Goal: Information Seeking & Learning: Compare options

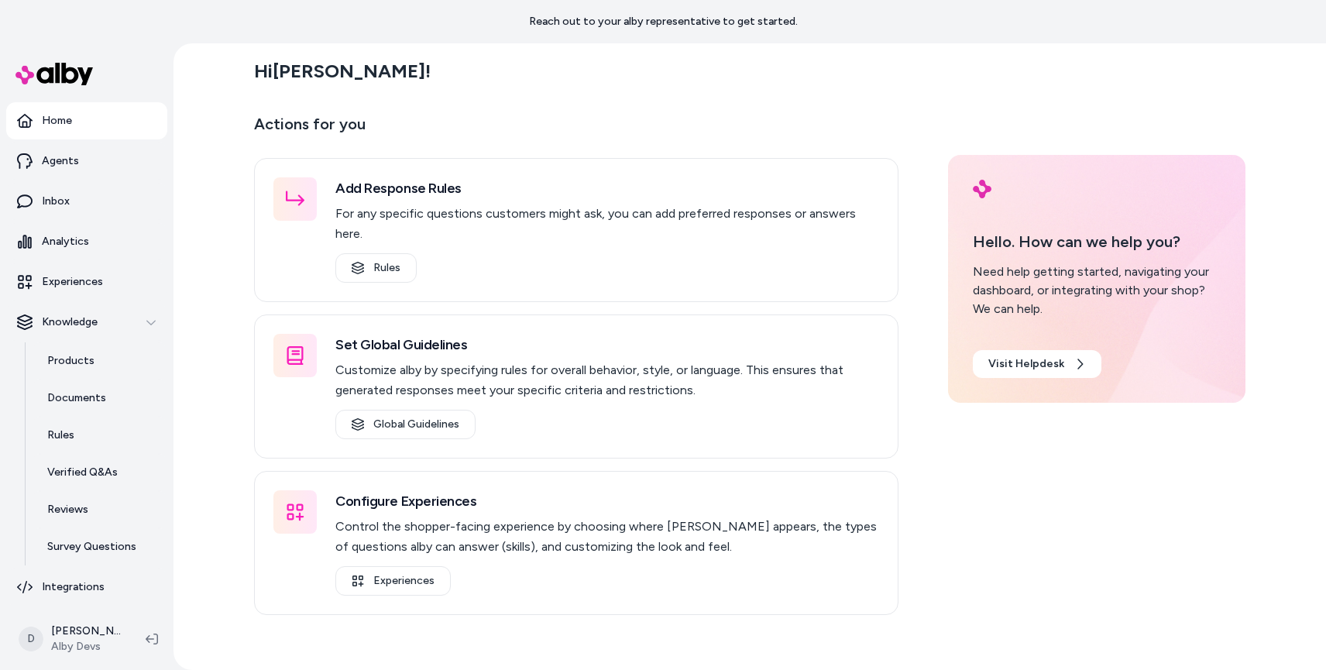
click at [202, 331] on div "Hi [PERSON_NAME] ! Actions for you Add Response Rules For any specific question…" at bounding box center [749, 356] width 1152 height 626
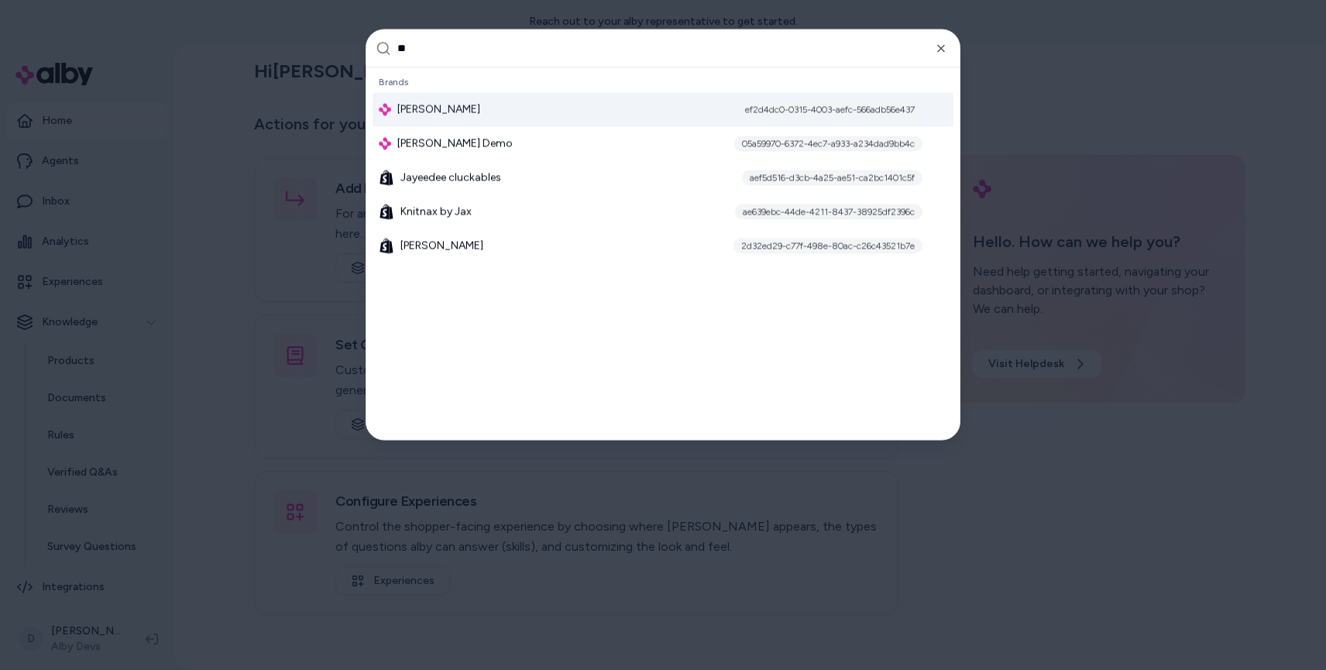
type input "**"
click at [465, 111] on span "[PERSON_NAME]" at bounding box center [438, 108] width 83 height 15
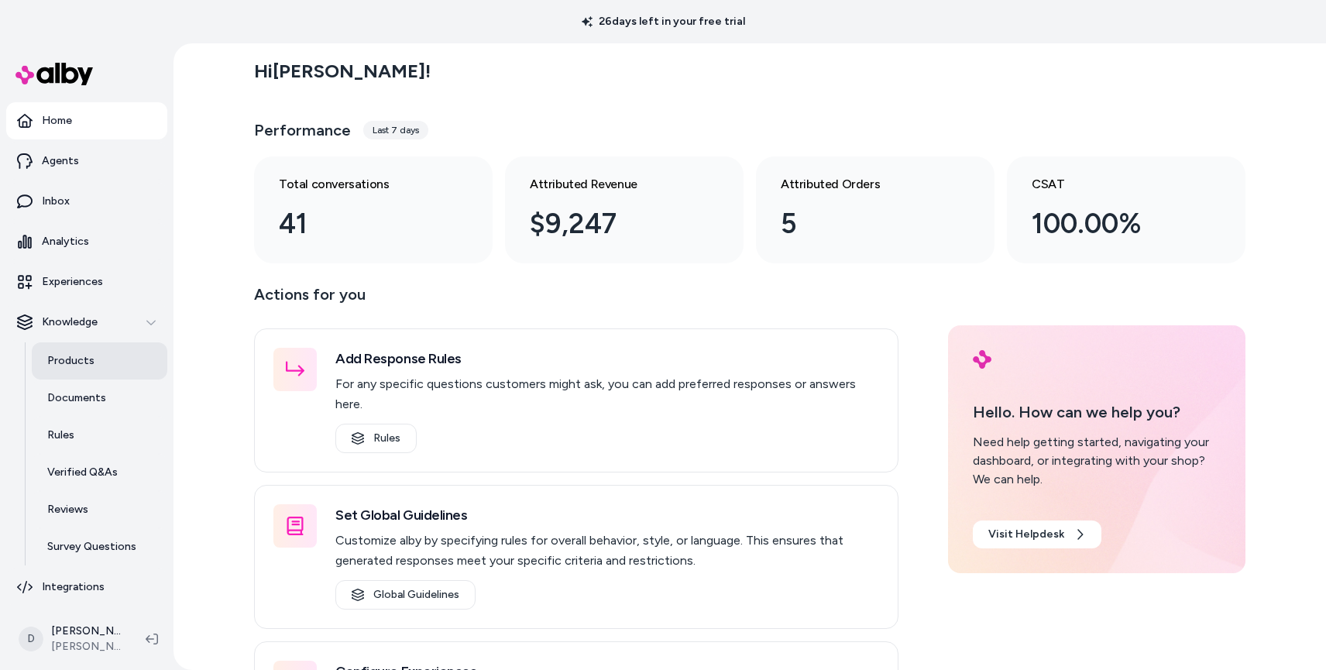
click at [93, 370] on link "Products" at bounding box center [100, 360] width 136 height 37
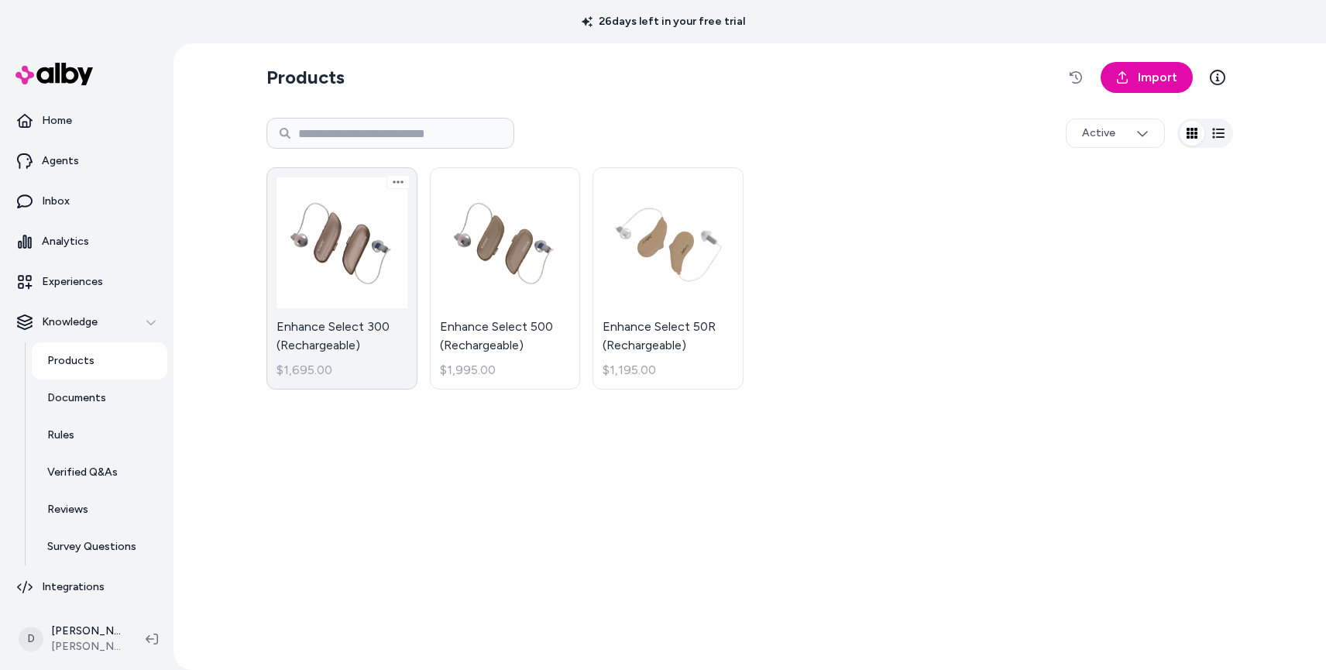
click at [356, 262] on link "Enhance Select 300 (Rechargeable) $1,695.00" at bounding box center [341, 278] width 151 height 222
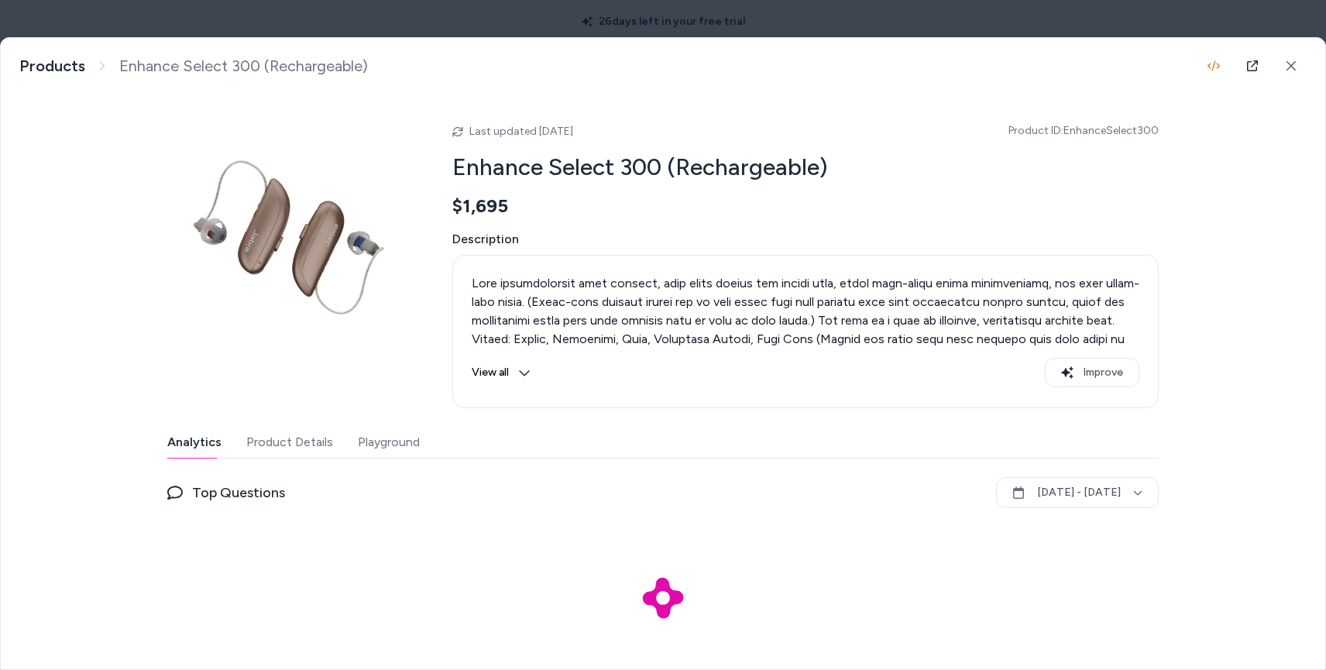
click at [399, 446] on button "Playground" at bounding box center [389, 442] width 62 height 31
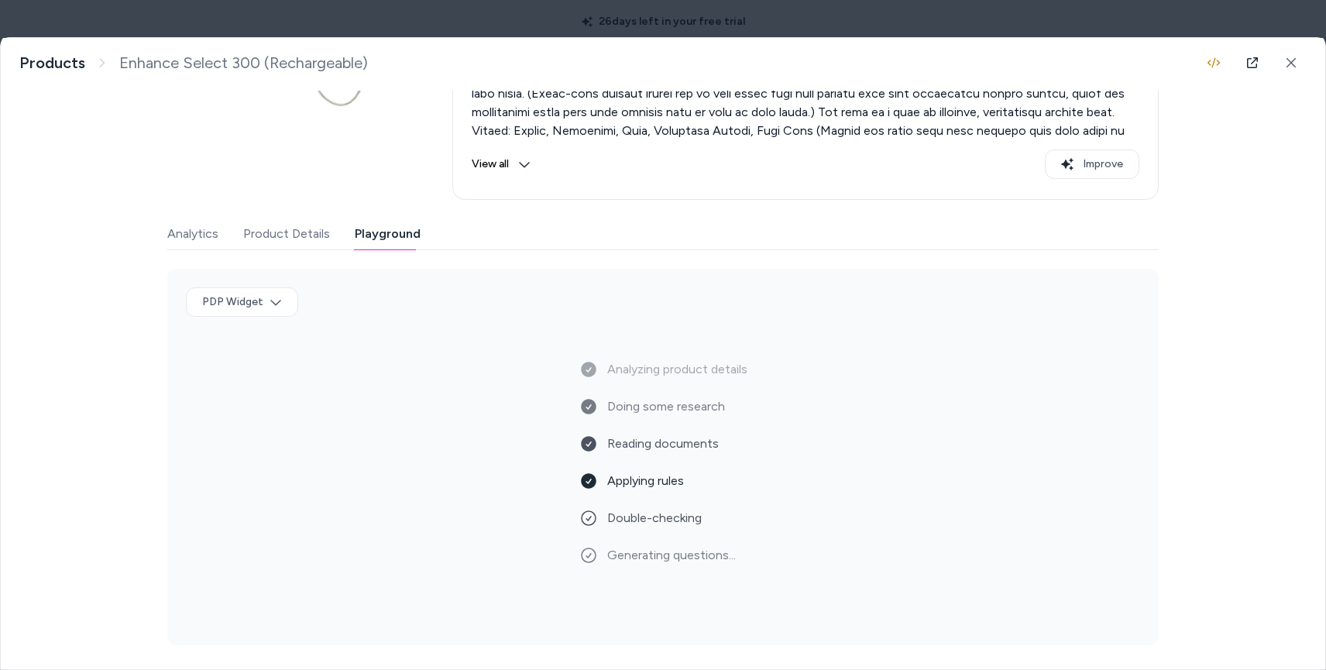
scroll to position [142, 0]
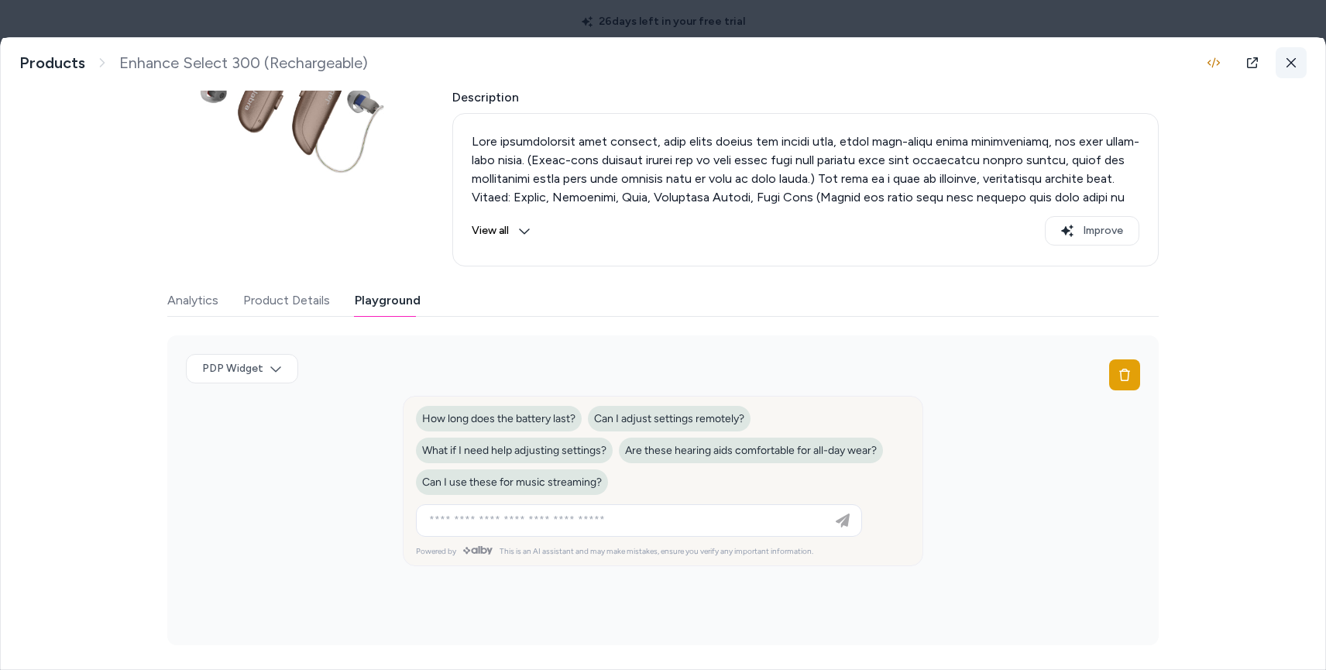
click at [1293, 55] on button at bounding box center [1290, 62] width 31 height 31
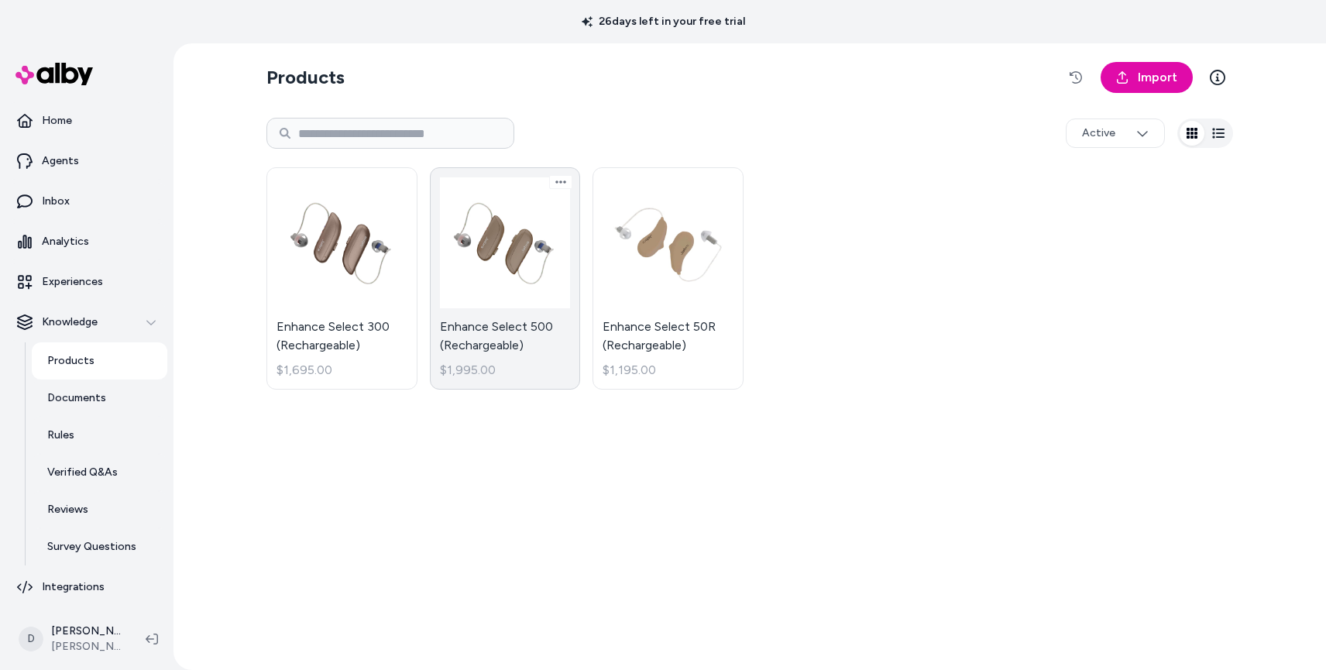
click at [550, 225] on link "Enhance Select 500 (Rechargeable) $1,995.00" at bounding box center [505, 278] width 151 height 222
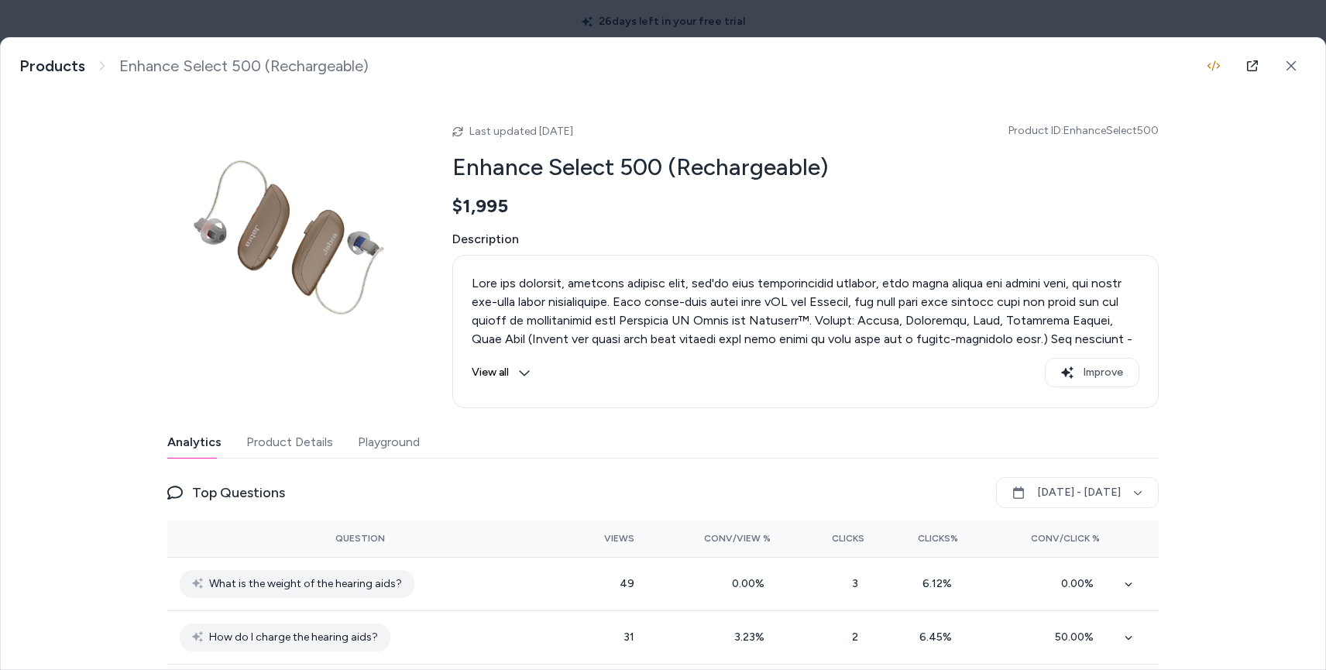
click at [376, 433] on button "Playground" at bounding box center [389, 442] width 62 height 31
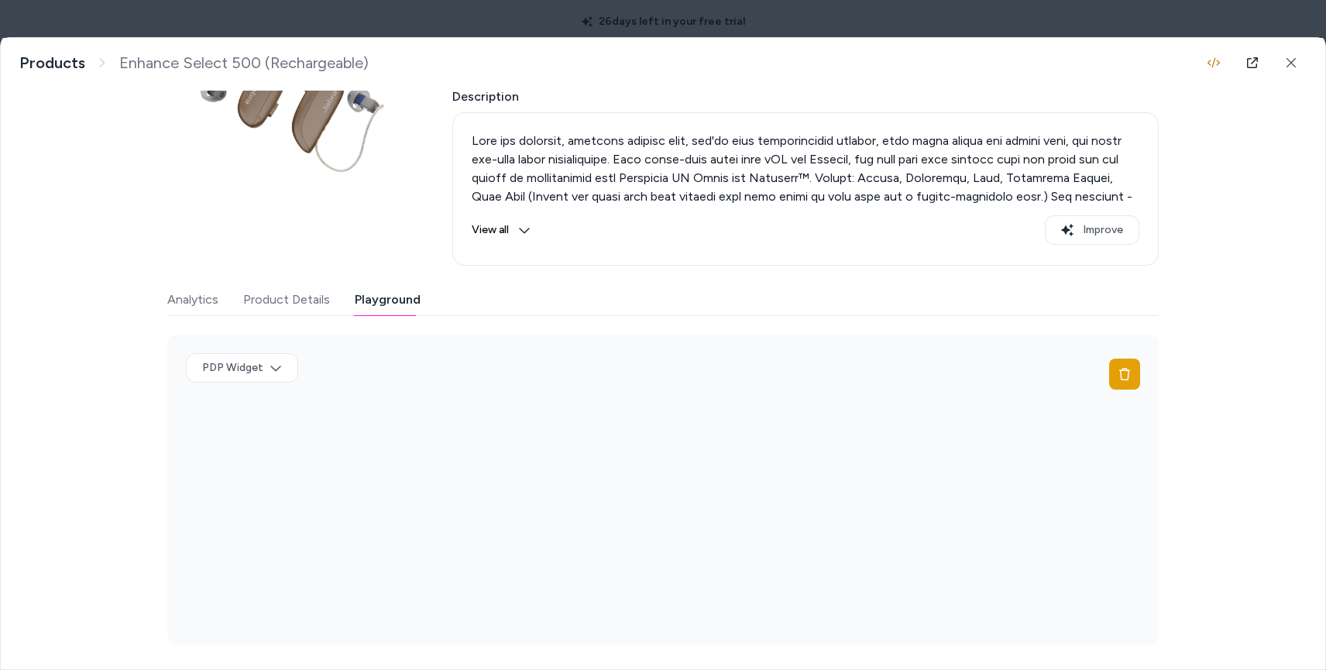
scroll to position [142, 0]
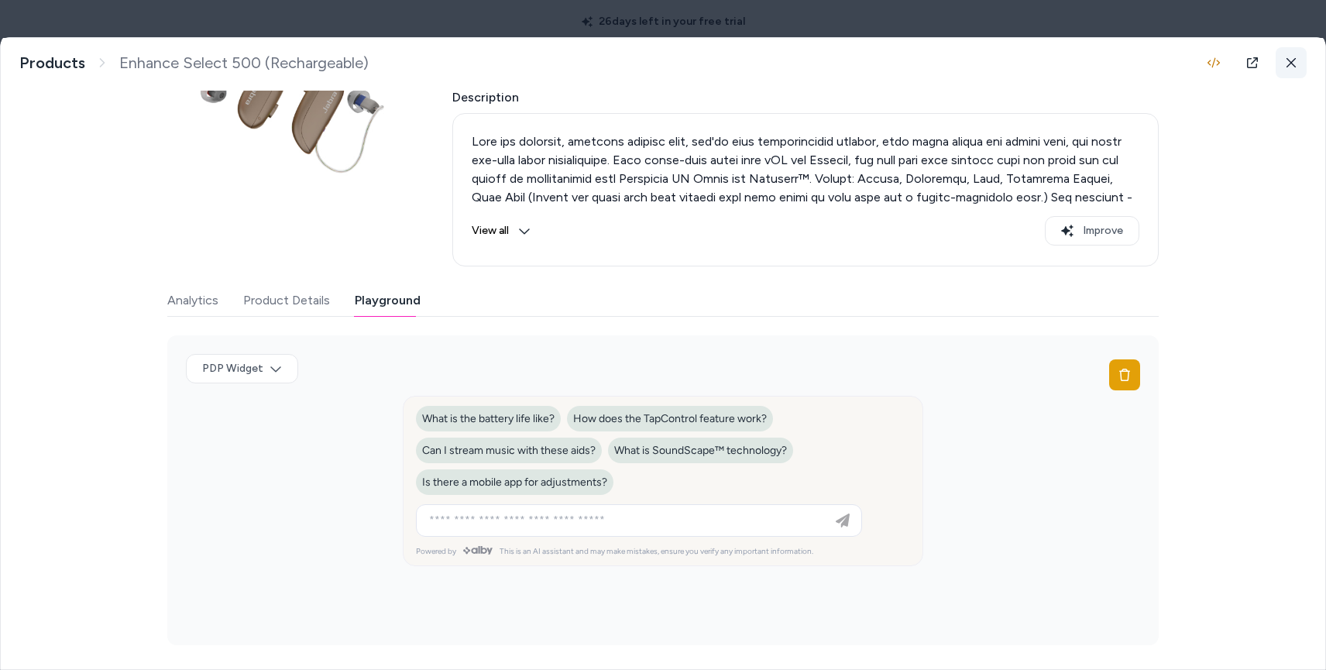
click at [1293, 60] on icon at bounding box center [1290, 62] width 9 height 9
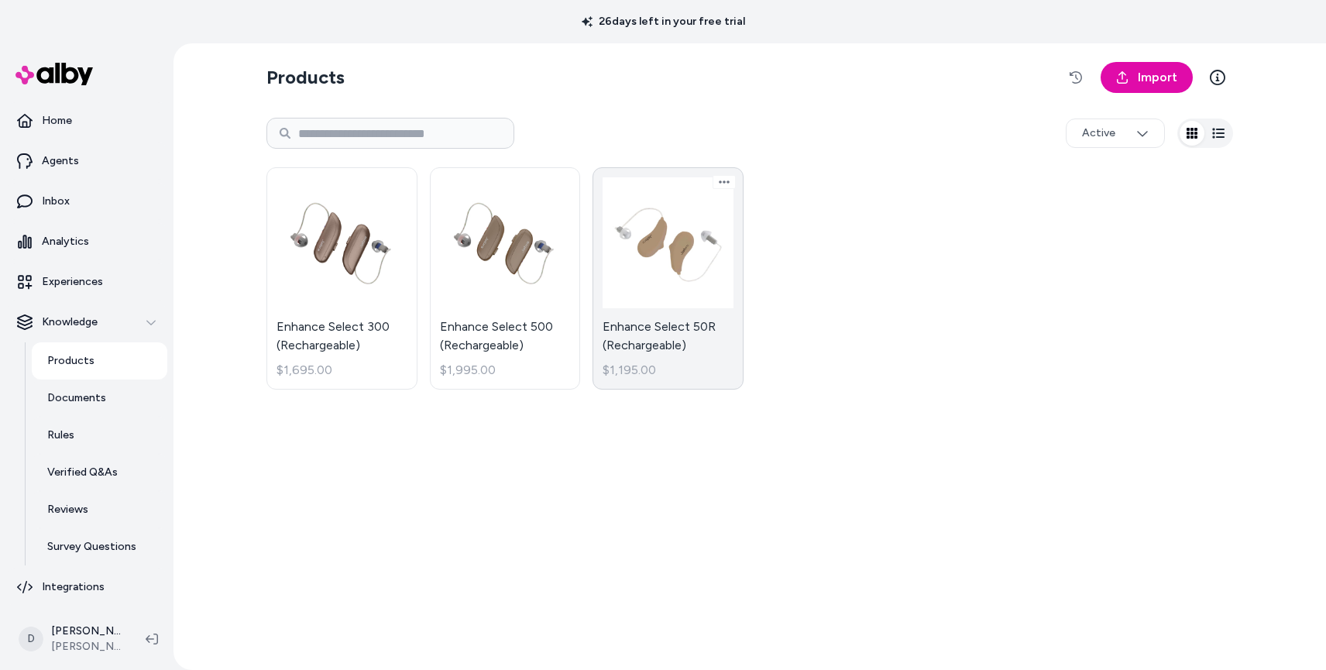
click at [655, 232] on link "Enhance Select 50R (Rechargeable) $1,195.00" at bounding box center [667, 278] width 151 height 222
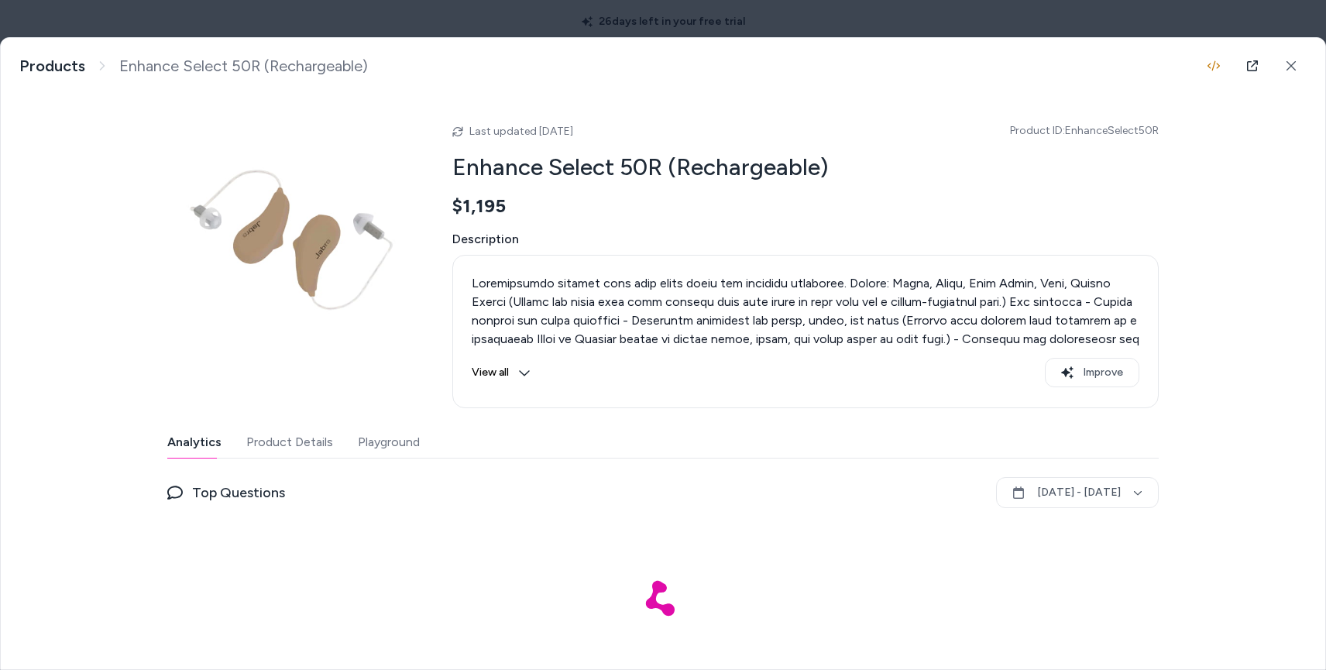
click at [367, 432] on button "Playground" at bounding box center [389, 442] width 62 height 31
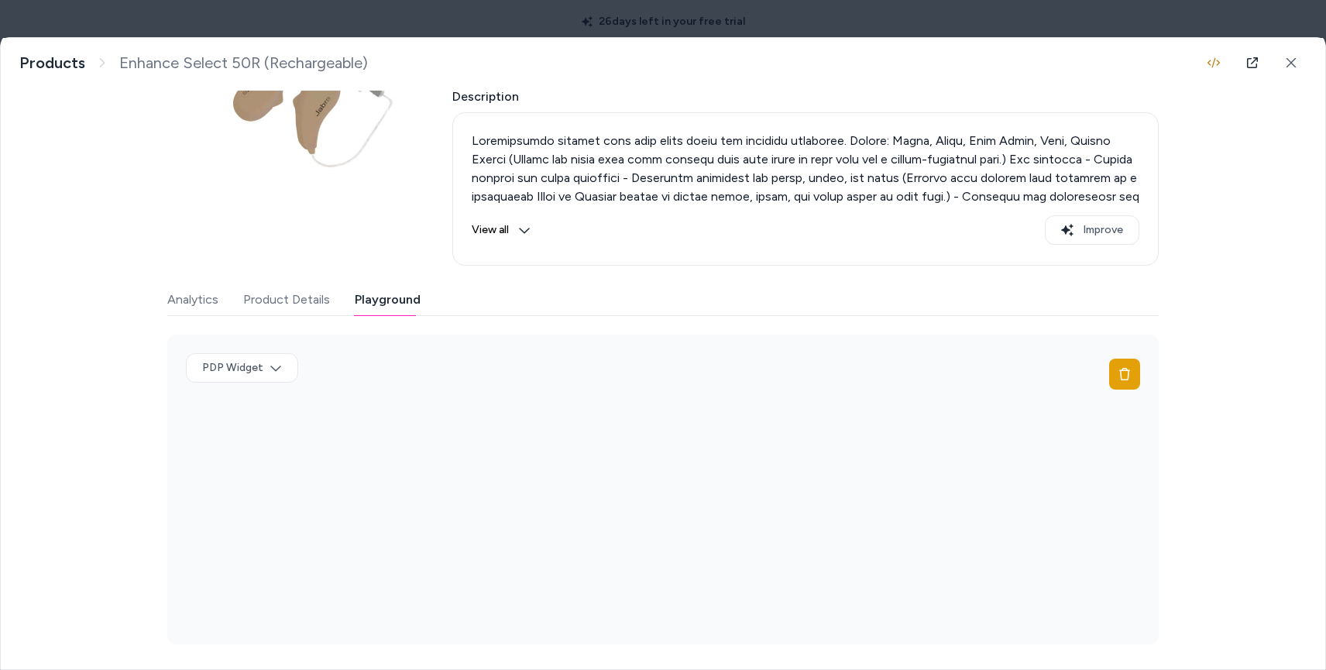
scroll to position [142, 0]
